Goal: Communication & Community: Connect with others

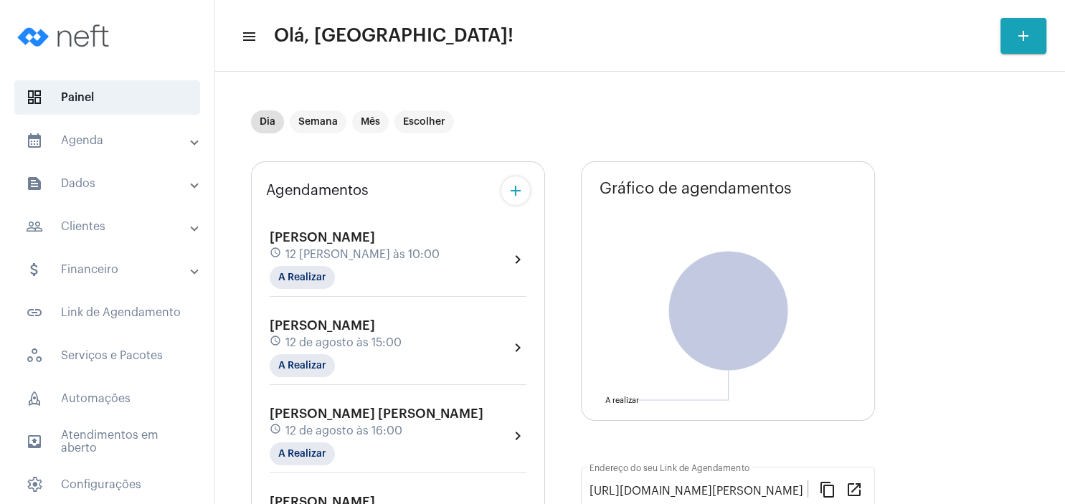
click at [110, 231] on mat-panel-title "people_outline Clientes" at bounding box center [109, 226] width 166 height 17
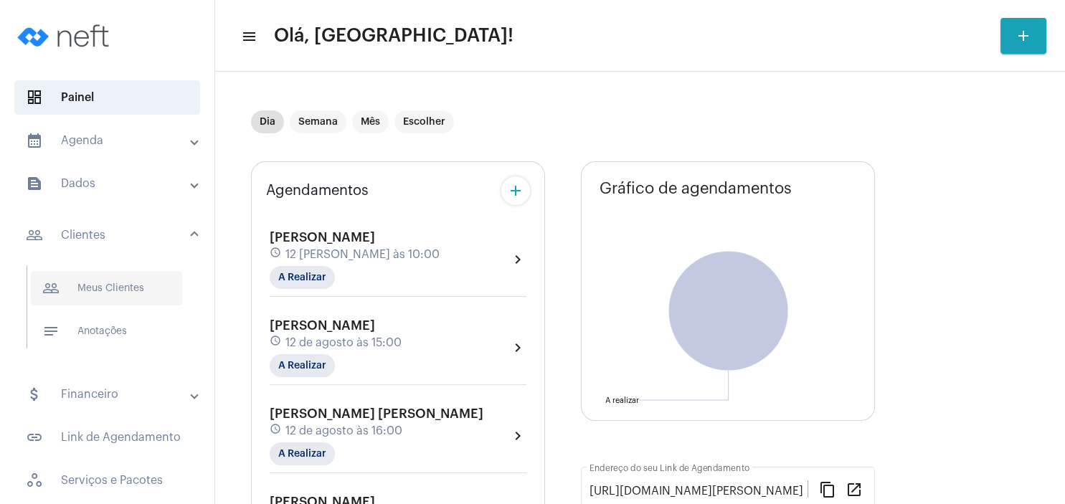
click at [113, 285] on span "people_outline Meus Clientes" at bounding box center [106, 288] width 151 height 34
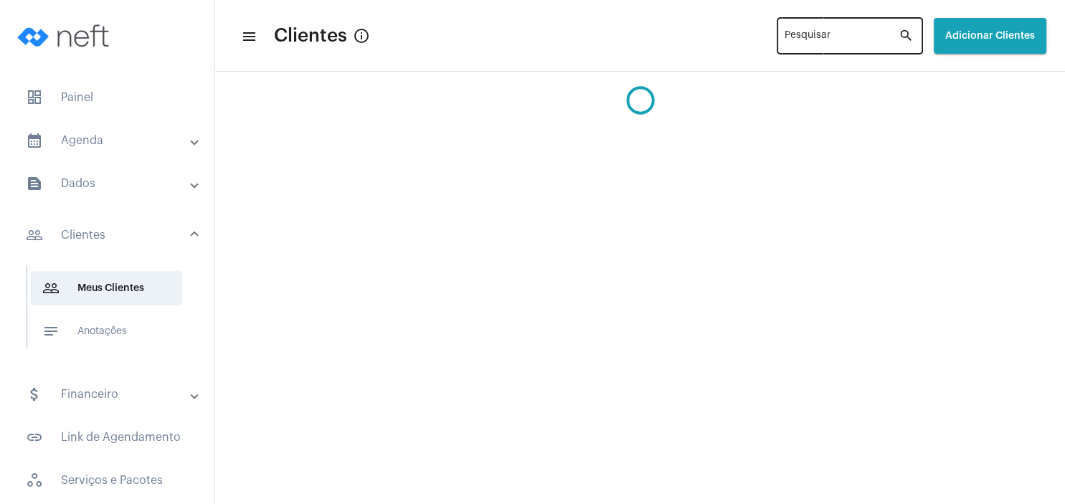
click at [807, 33] on div "Pesquisar" at bounding box center [841, 34] width 114 height 39
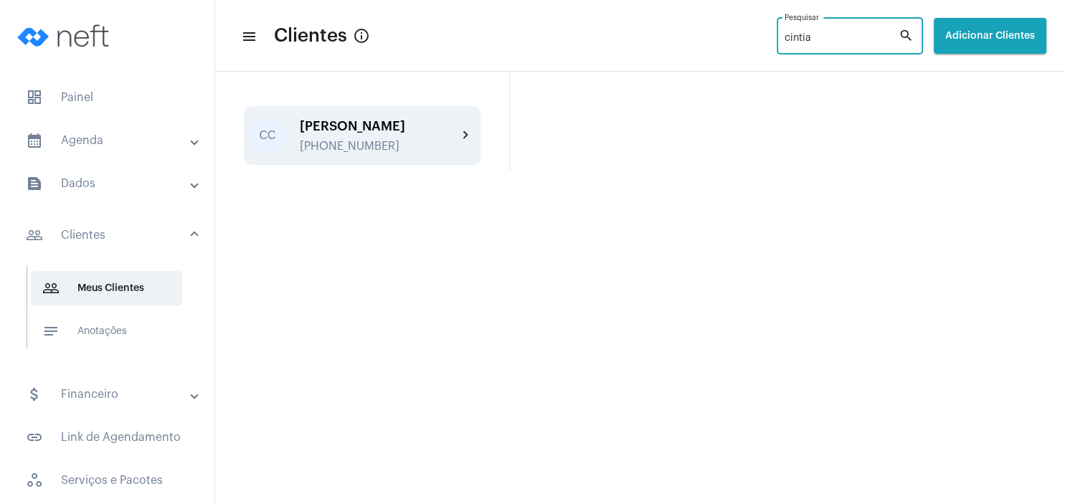
type input "cintia"
click at [366, 156] on div "CC [PERSON_NAME] [PHONE_NUMBER] chevron_right" at bounding box center [362, 135] width 237 height 59
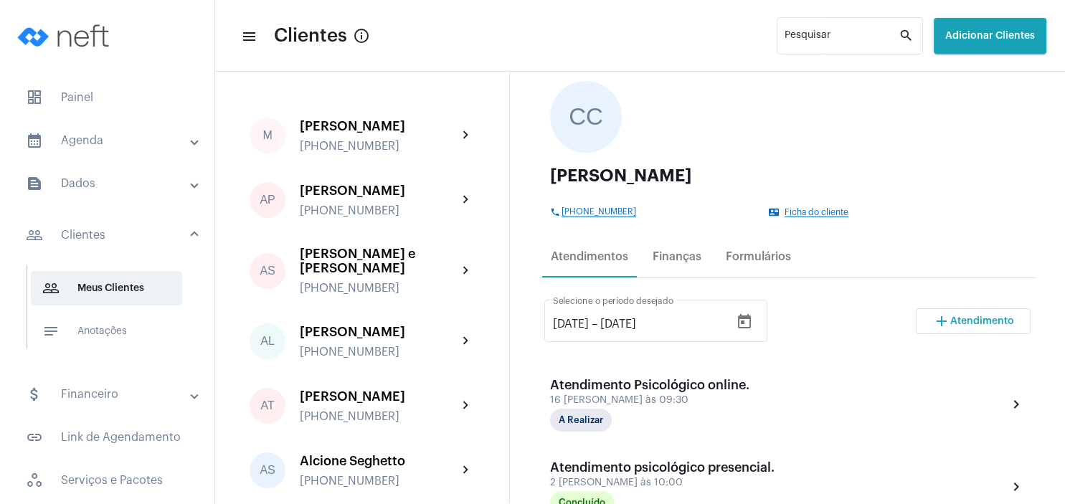
scroll to position [138, 0]
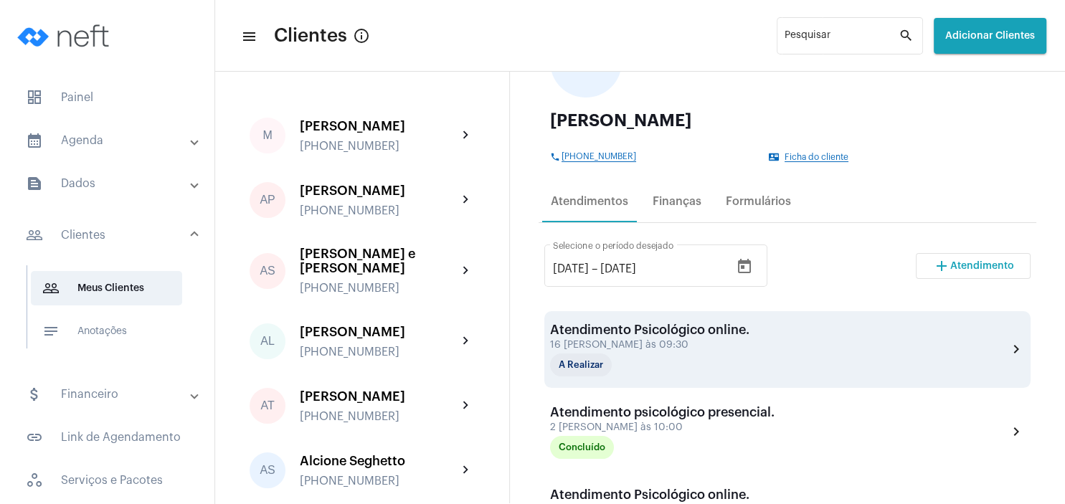
click at [624, 343] on div "16 [PERSON_NAME] às 09:30" at bounding box center [649, 345] width 199 height 11
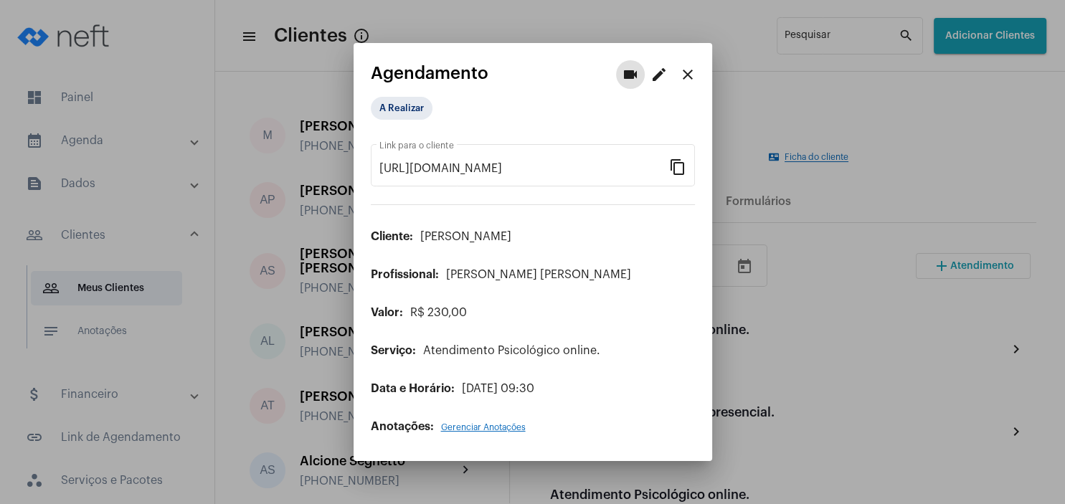
click at [655, 79] on mat-icon "edit" at bounding box center [658, 74] width 17 height 17
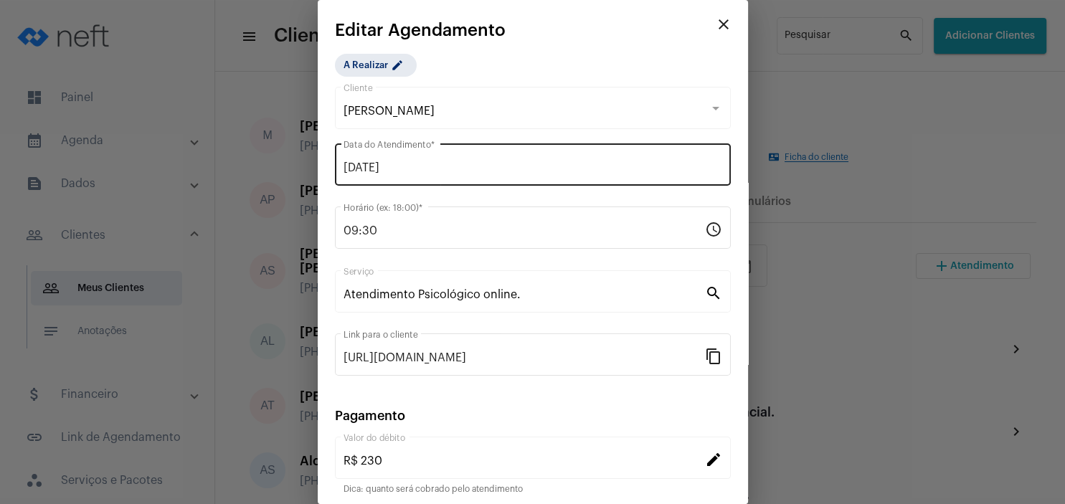
click at [399, 165] on input "[DATE]" at bounding box center [532, 167] width 379 height 13
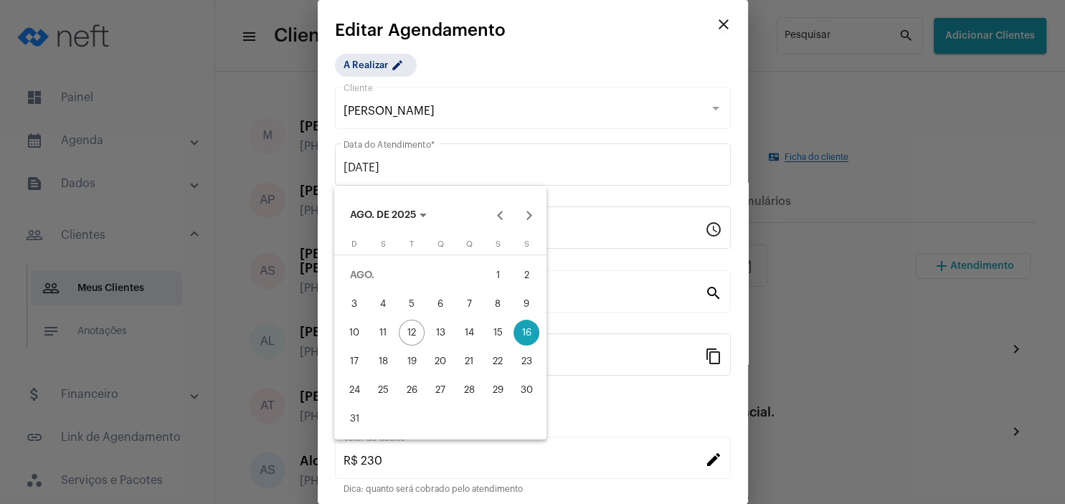
click at [475, 331] on div "14" at bounding box center [469, 333] width 26 height 26
type input "[DATE]"
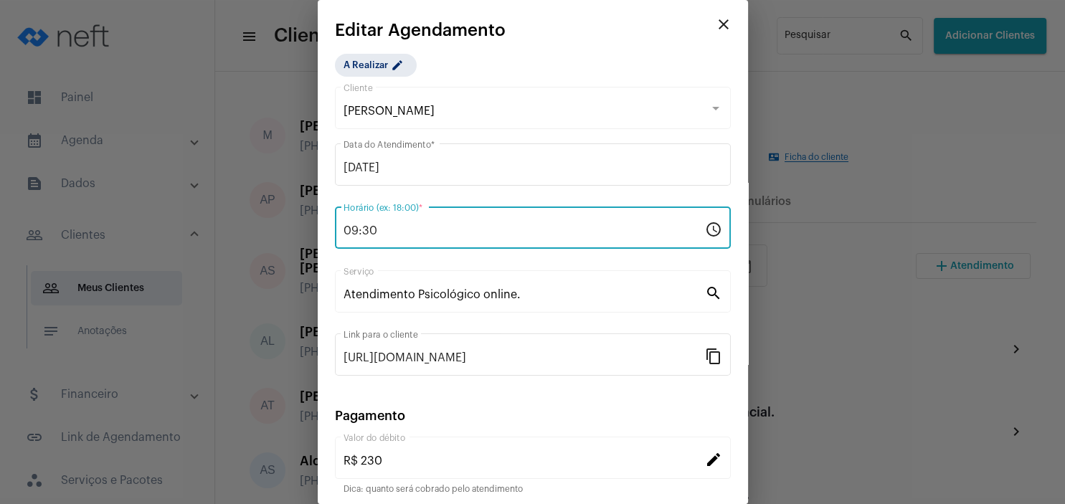
click at [382, 231] on input "09:30" at bounding box center [523, 230] width 361 height 13
type input "0"
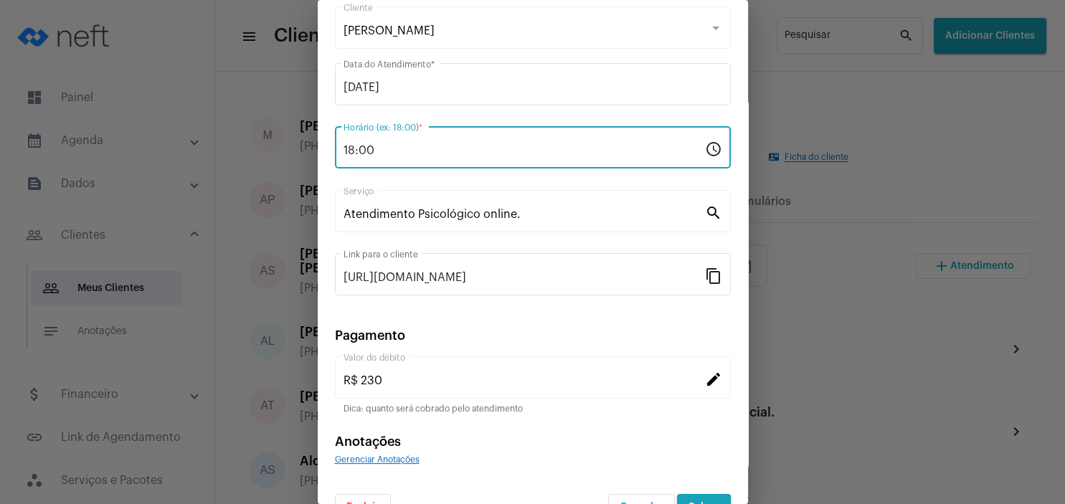
scroll to position [113, 0]
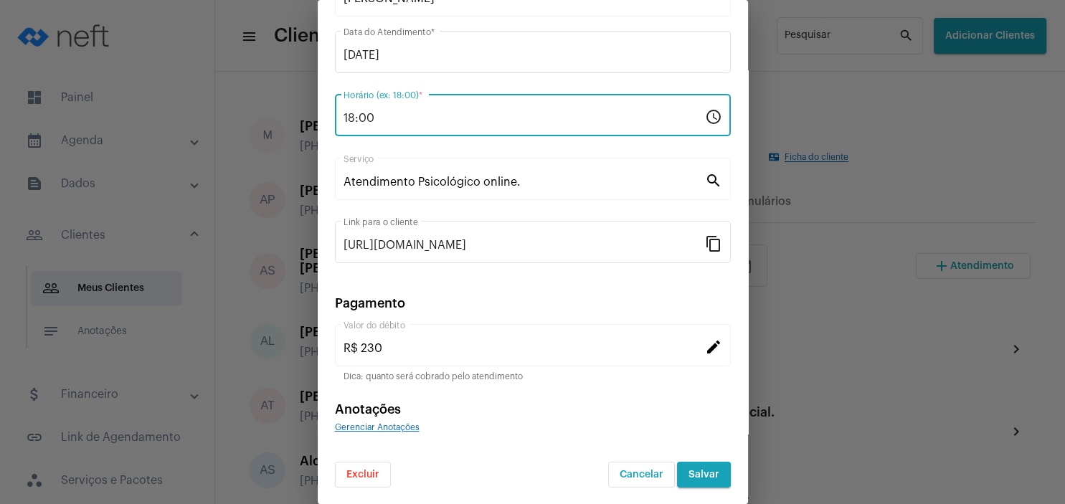
type input "18:00"
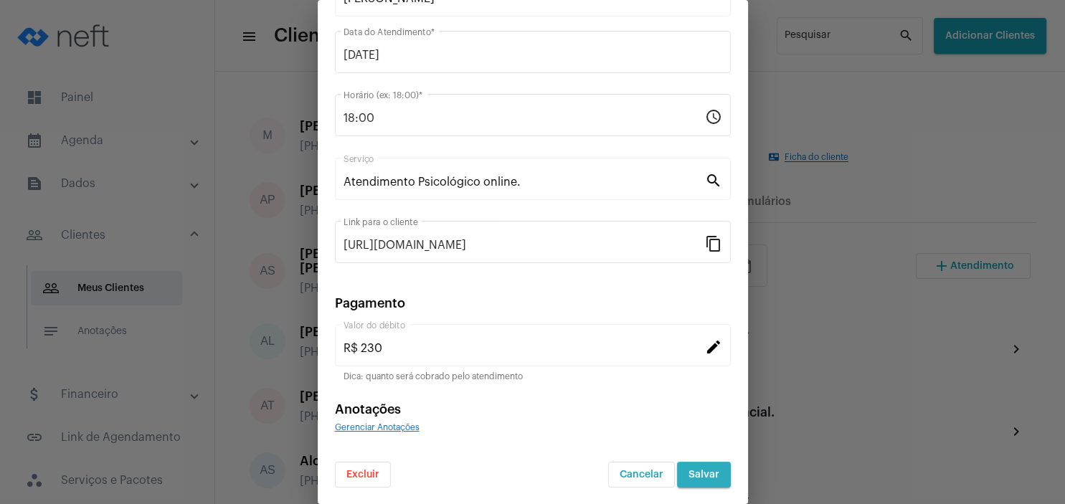
click at [710, 480] on button "Salvar" at bounding box center [704, 475] width 54 height 26
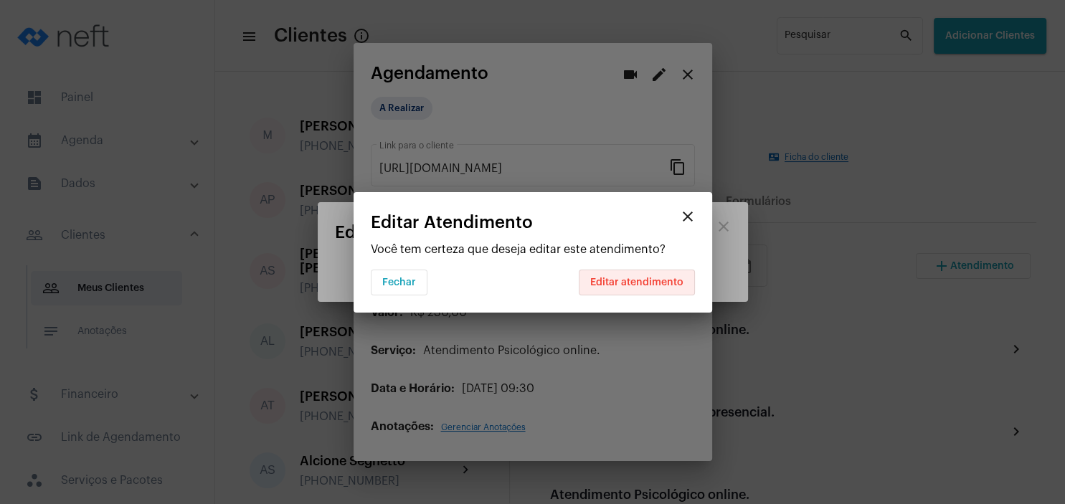
click at [644, 283] on span "Editar atendimento" at bounding box center [636, 282] width 93 height 10
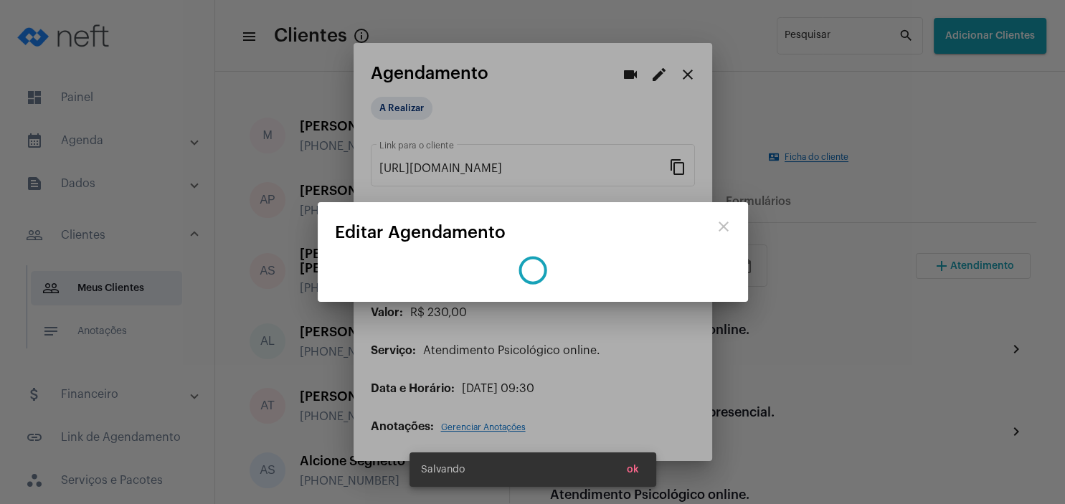
click at [631, 471] on span "ok" at bounding box center [633, 470] width 12 height 10
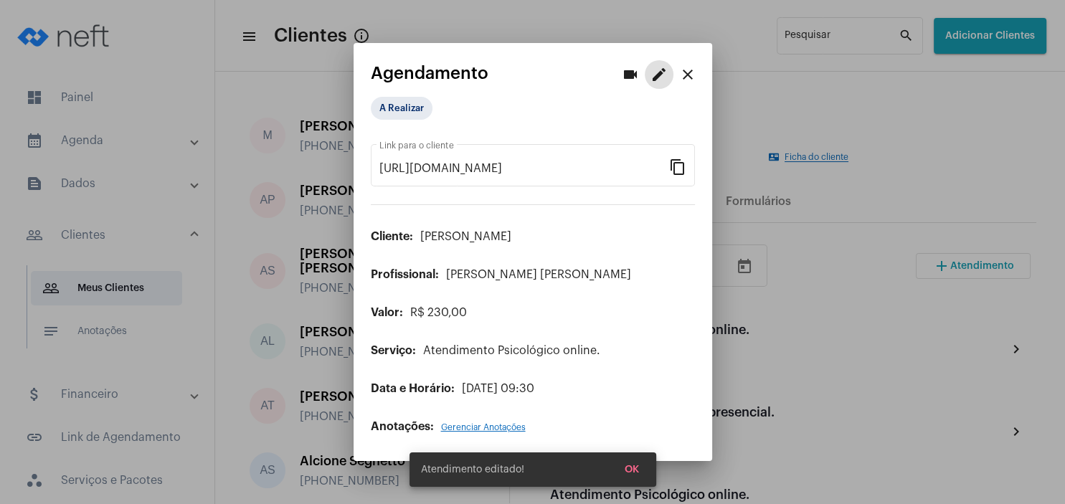
click at [635, 465] on span "OK" at bounding box center [632, 470] width 14 height 10
click at [691, 73] on mat-icon "close" at bounding box center [687, 74] width 17 height 17
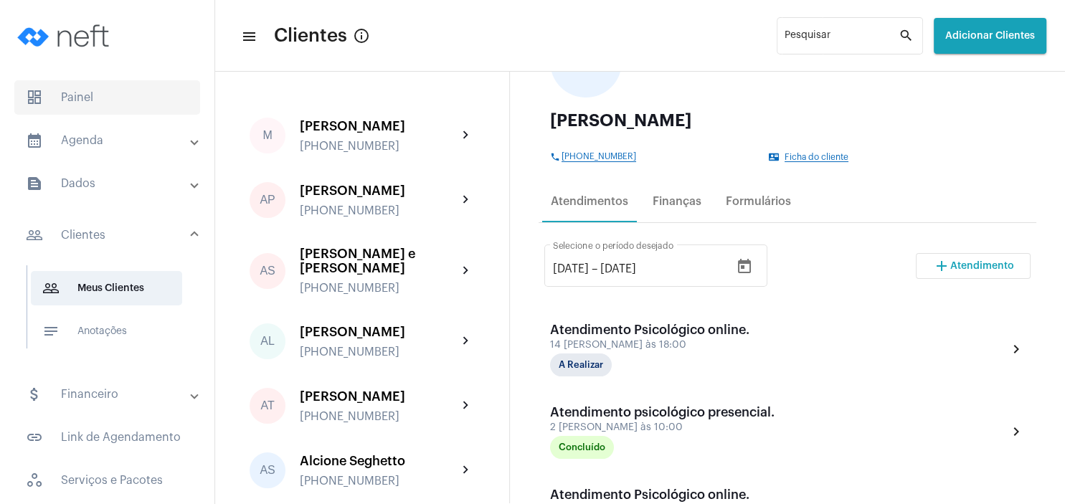
click at [82, 105] on span "dashboard Painel" at bounding box center [107, 97] width 186 height 34
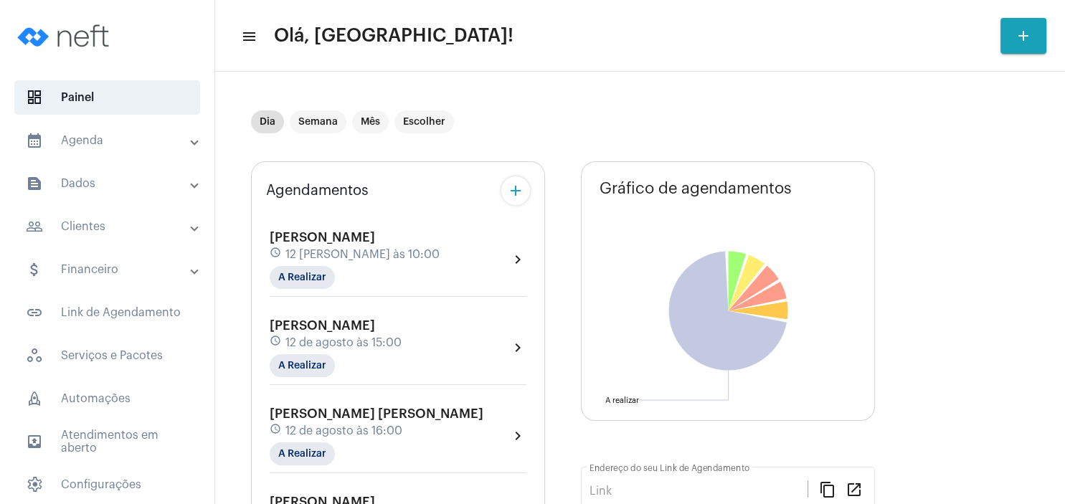
type input "[URL][DOMAIN_NAME][PERSON_NAME]"
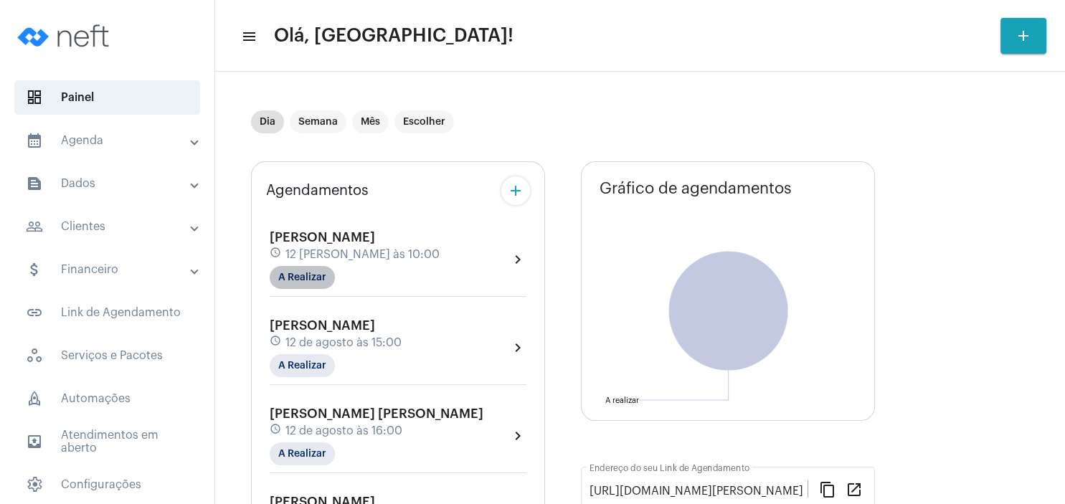
click at [318, 275] on mat-chip "A Realizar" at bounding box center [302, 277] width 65 height 23
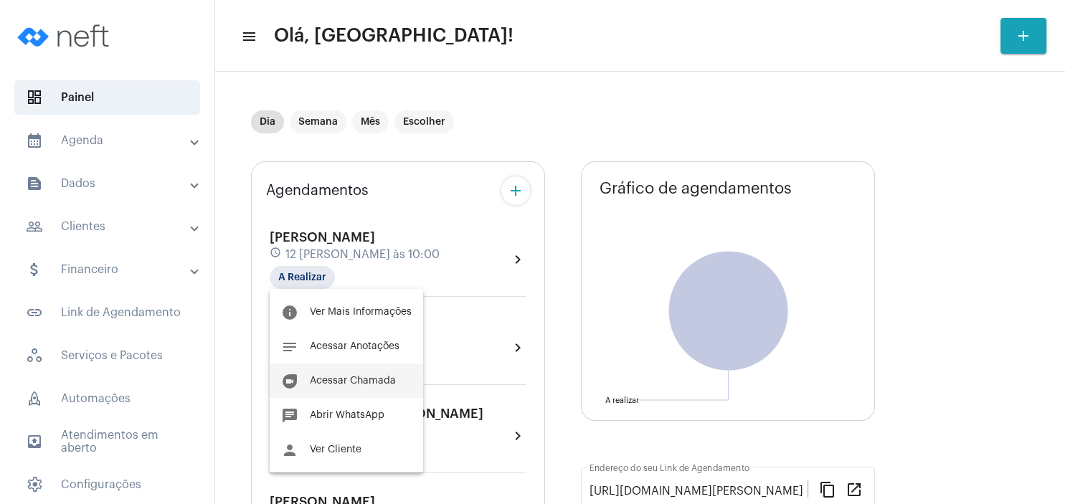
click at [367, 385] on span "Acessar Chamada" at bounding box center [353, 381] width 86 height 10
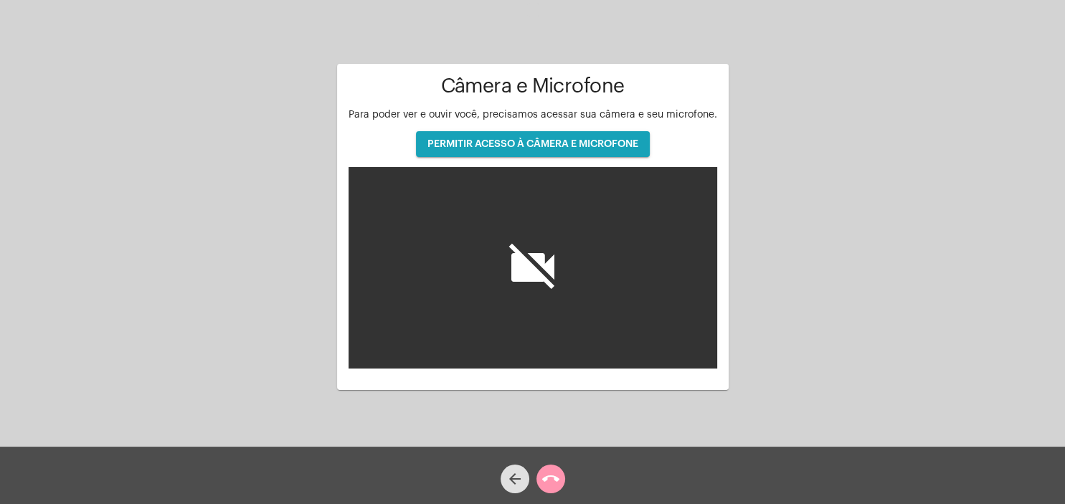
click at [575, 151] on button "PERMITIR ACESSO À CÂMERA E MICROFONE" at bounding box center [533, 144] width 234 height 26
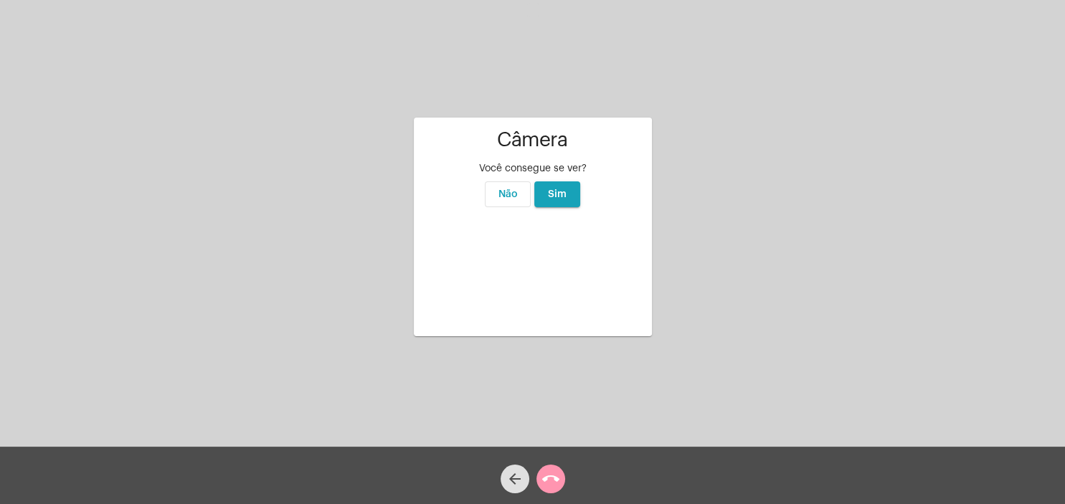
click at [559, 189] on span "Sim" at bounding box center [557, 194] width 19 height 10
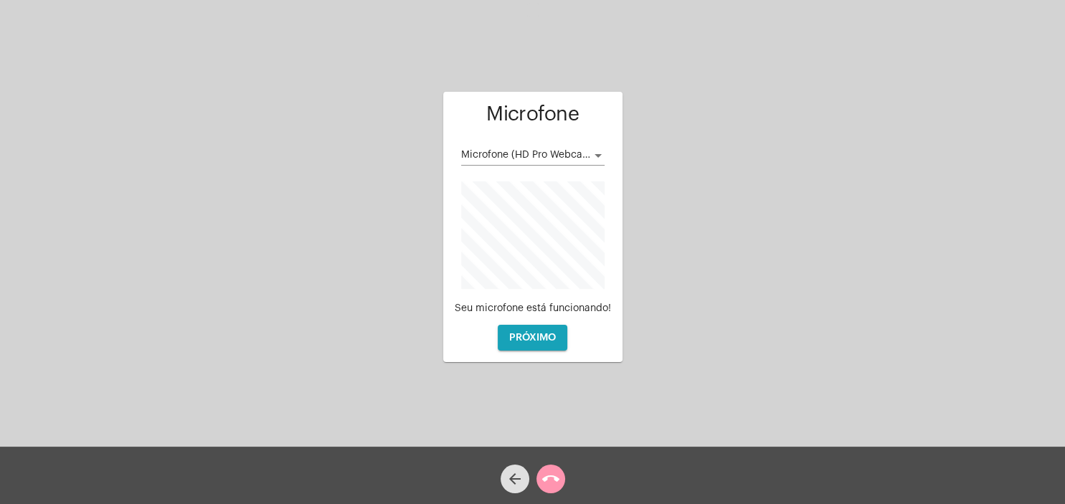
click at [594, 161] on div at bounding box center [598, 155] width 13 height 11
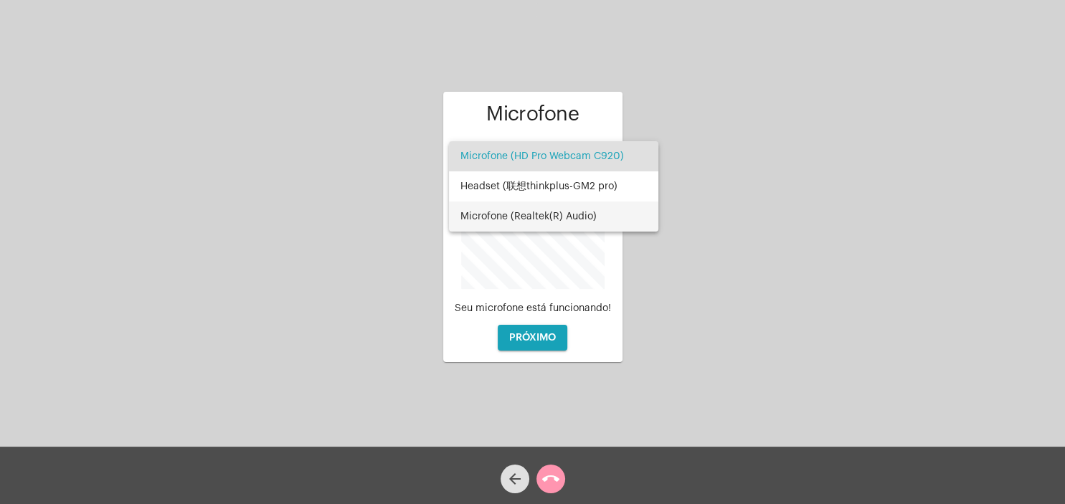
click at [568, 214] on span "Microfone (Realtek(R) Audio)" at bounding box center [553, 216] width 186 height 30
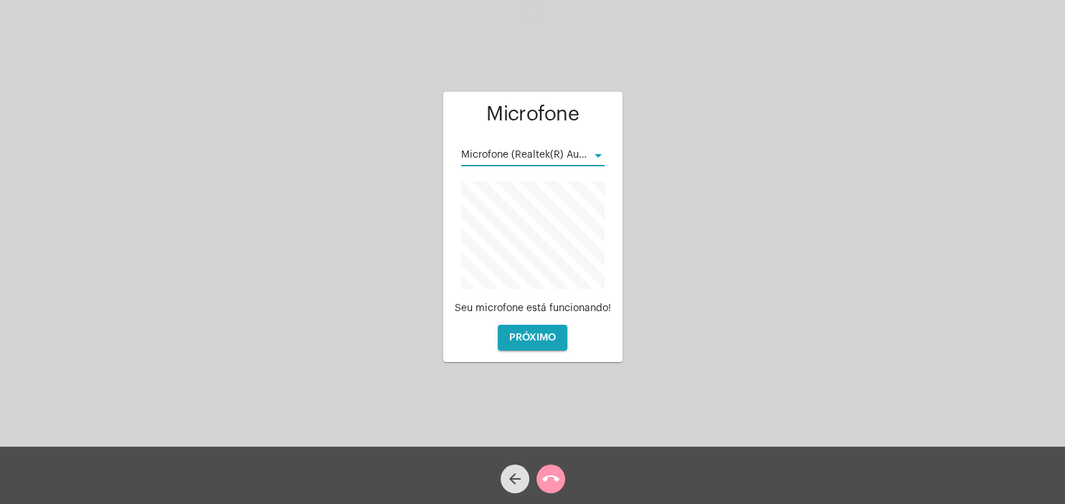
click at [558, 334] on button "PRÓXIMO" at bounding box center [533, 338] width 70 height 26
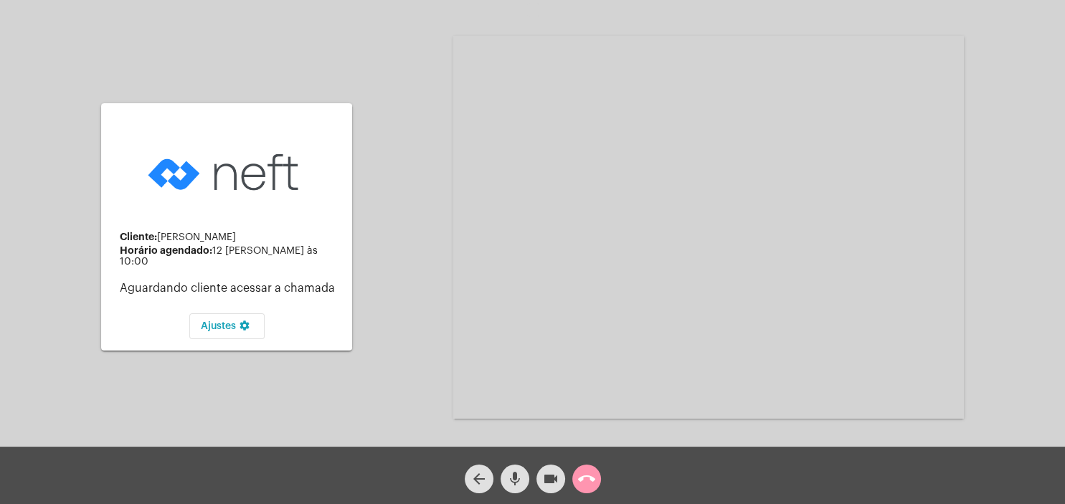
click at [518, 479] on mat-icon "mic" at bounding box center [514, 478] width 17 height 17
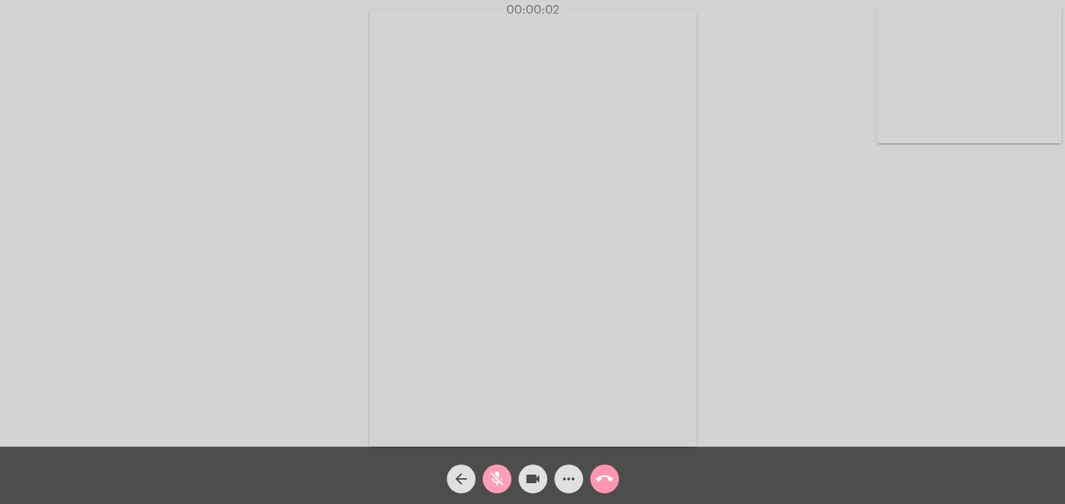
click at [507, 482] on button "mic_off" at bounding box center [497, 479] width 29 height 29
click at [505, 478] on button "mic" at bounding box center [497, 479] width 29 height 29
drag, startPoint x: 505, startPoint y: 480, endPoint x: 522, endPoint y: 472, distance: 18.9
click at [505, 479] on mat-icon "mic_off" at bounding box center [496, 478] width 17 height 17
